Goal: Transaction & Acquisition: Subscribe to service/newsletter

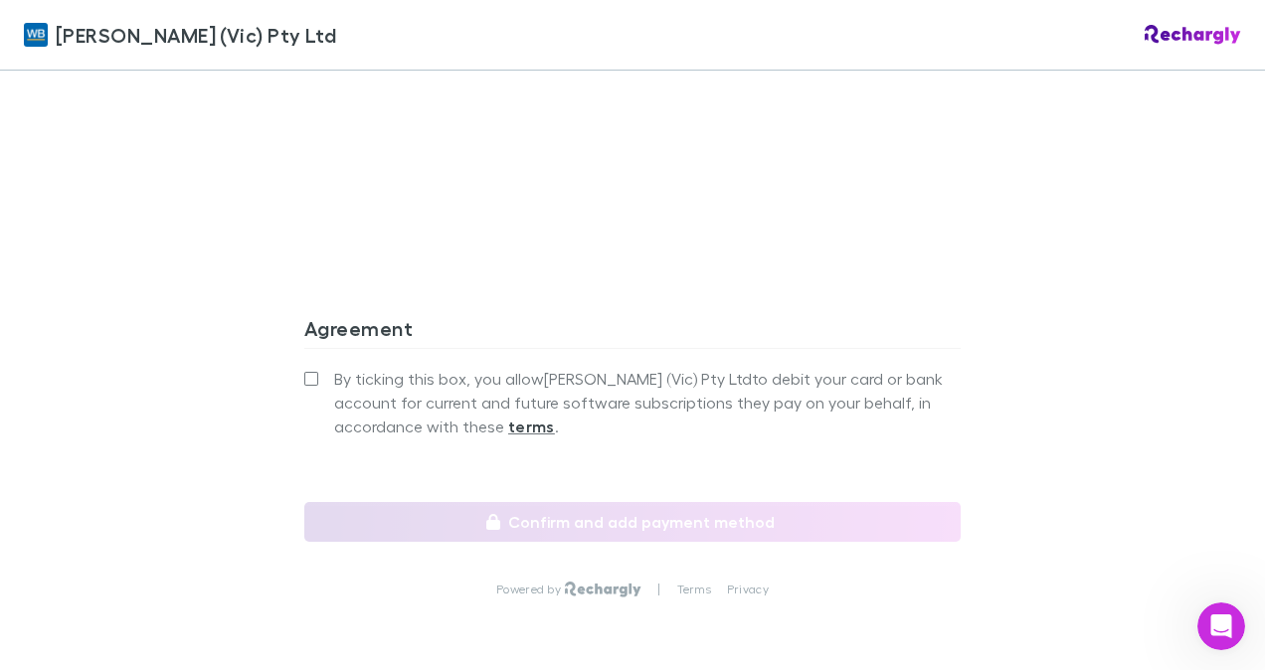
scroll to position [1763, 0]
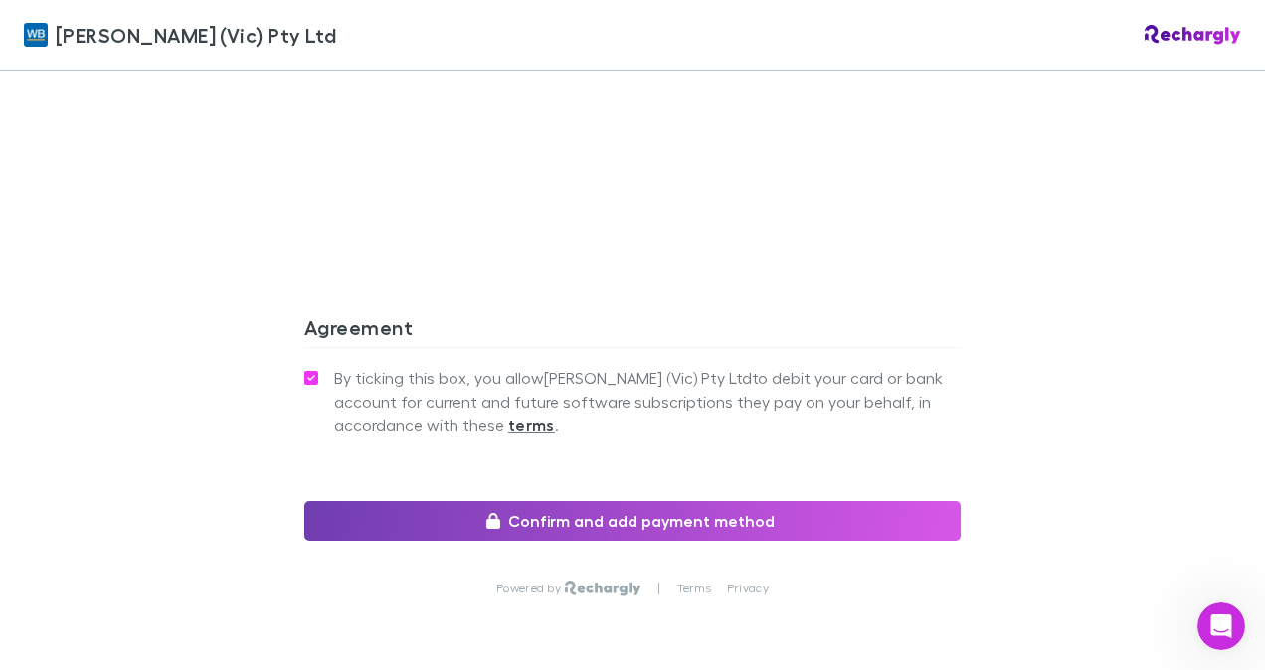
click at [605, 501] on button "Confirm and add payment method" at bounding box center [632, 521] width 656 height 40
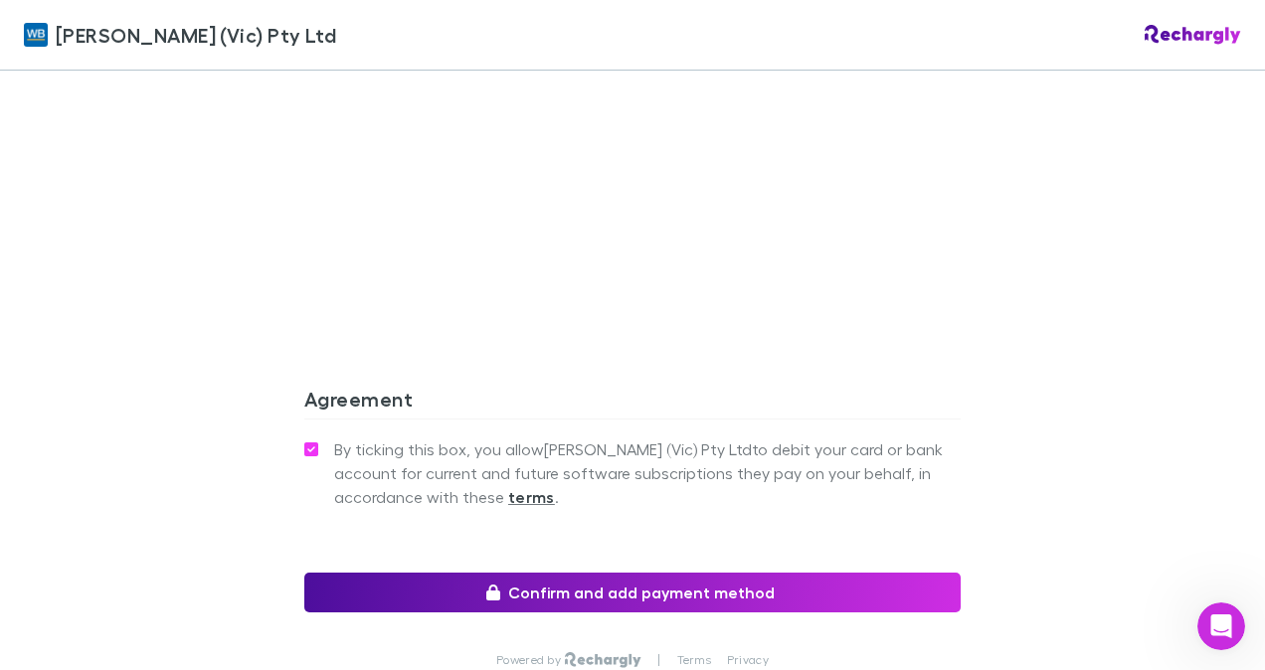
scroll to position [1835, 0]
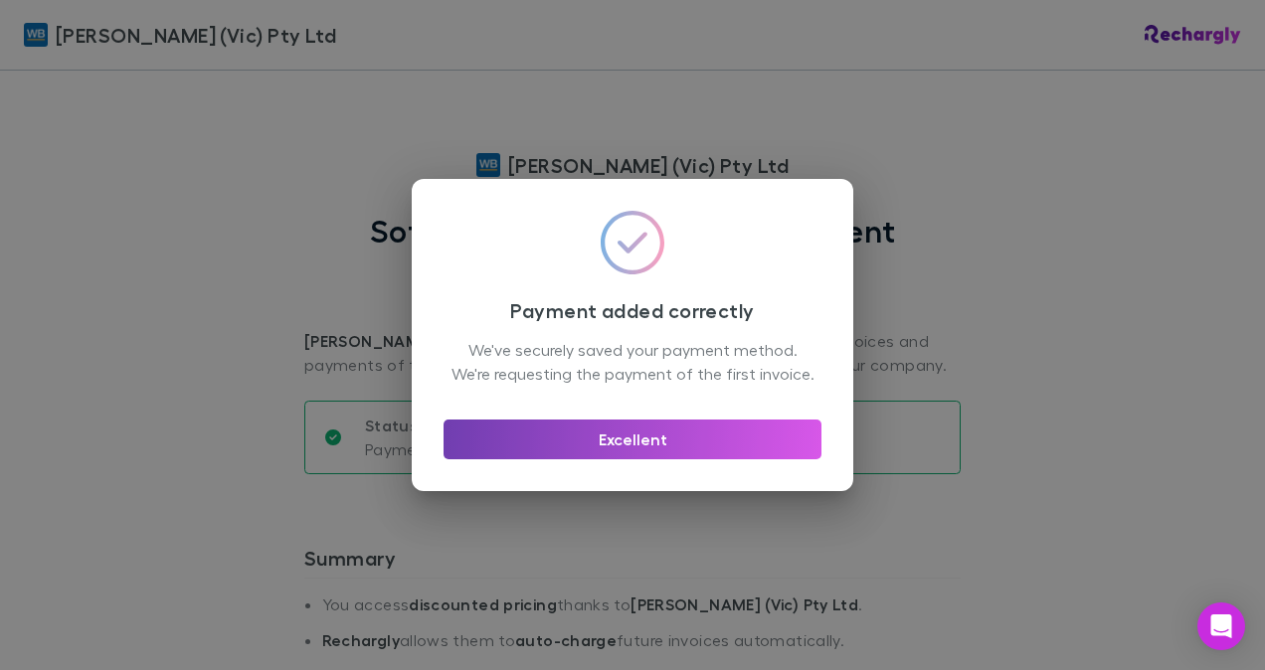
click at [629, 456] on button "Excellent" at bounding box center [633, 440] width 378 height 40
